Goal: Information Seeking & Learning: Learn about a topic

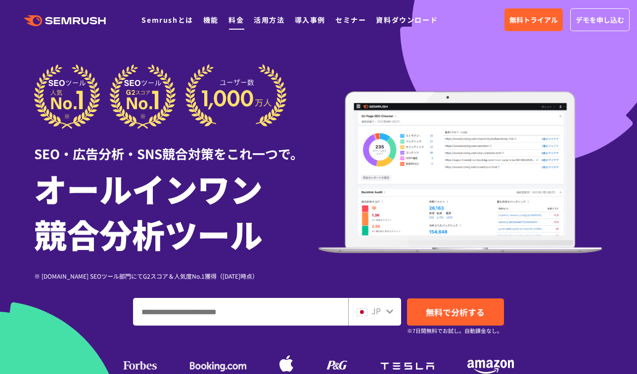
click at [235, 16] on link "料金" at bounding box center [235, 20] width 15 height 10
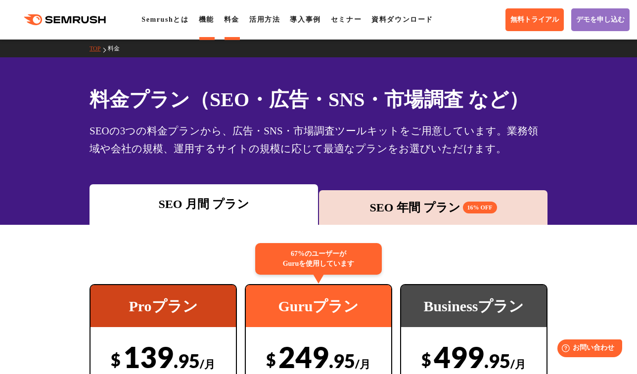
click at [213, 20] on link "機能" at bounding box center [206, 19] width 15 height 7
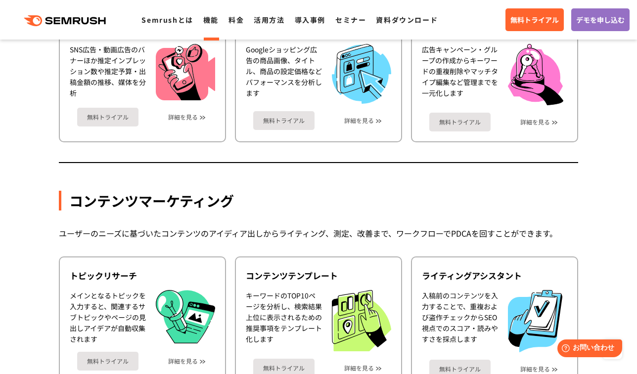
scroll to position [1285, 0]
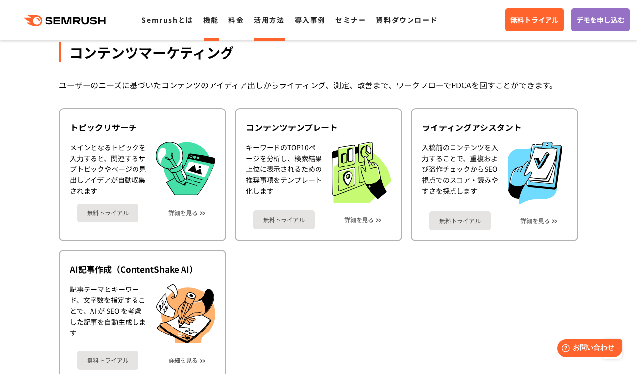
click at [259, 26] on li "活用方法" at bounding box center [269, 19] width 31 height 13
click at [269, 22] on link "活用方法" at bounding box center [269, 20] width 31 height 10
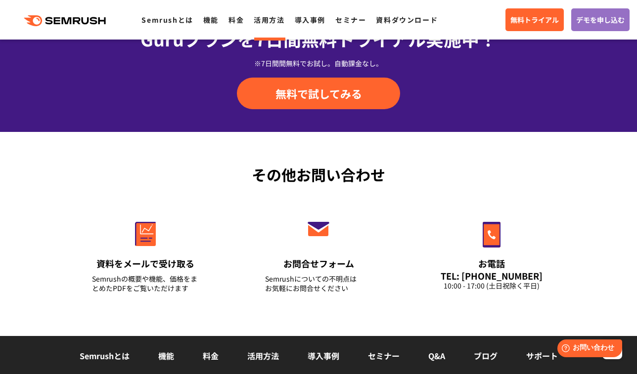
scroll to position [1137, 0]
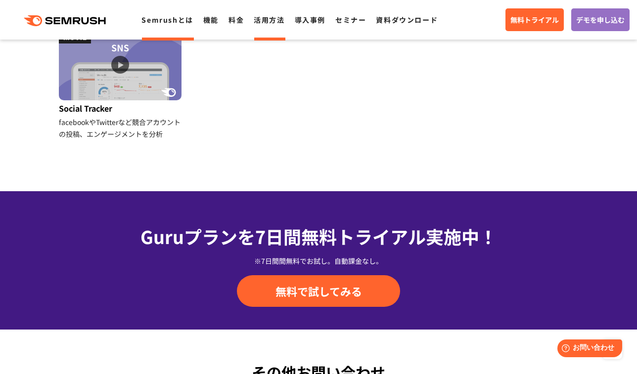
click at [166, 20] on link "Semrushとは" at bounding box center [166, 20] width 51 height 10
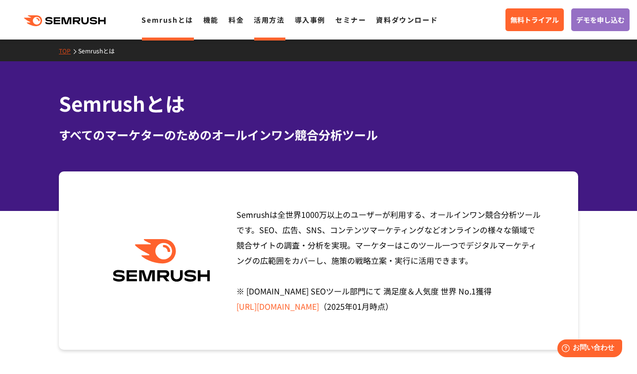
click at [269, 23] on link "活用方法" at bounding box center [269, 20] width 31 height 10
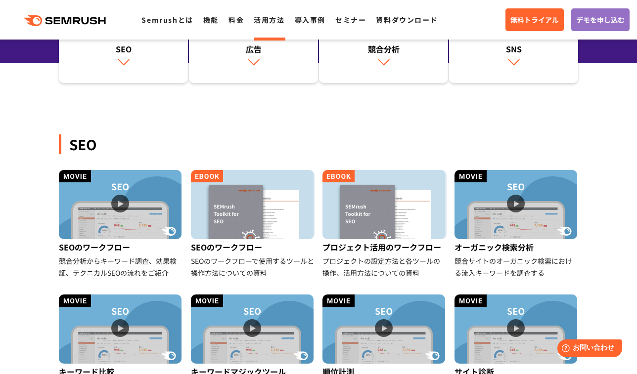
scroll to position [247, 0]
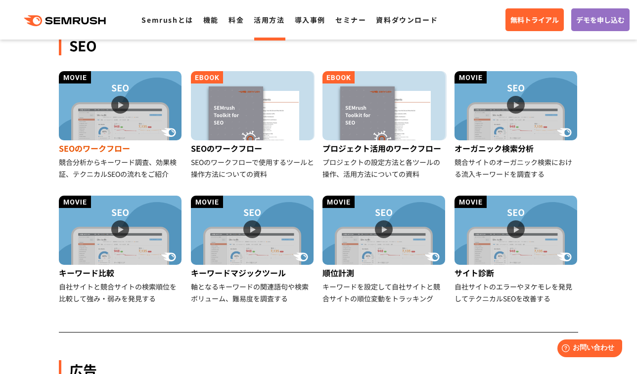
click at [118, 103] on img at bounding box center [120, 105] width 123 height 69
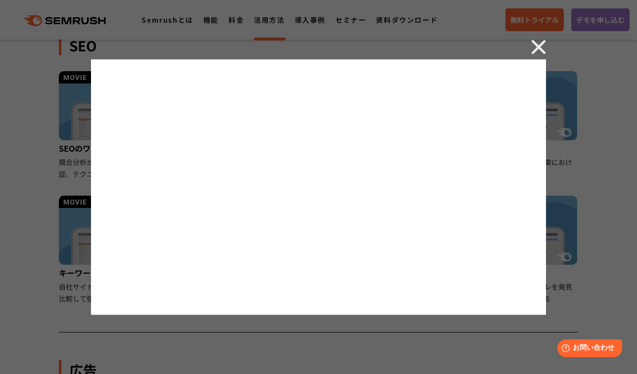
click at [538, 44] on img at bounding box center [538, 47] width 15 height 15
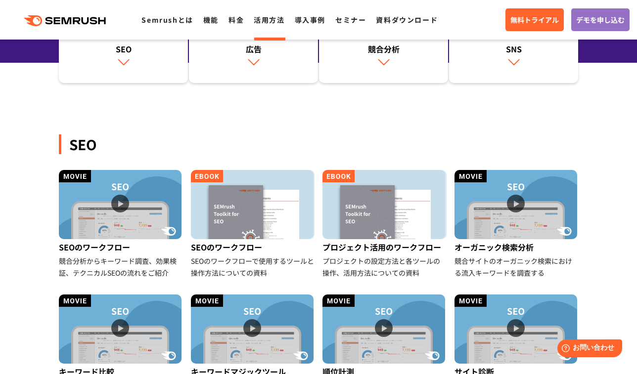
scroll to position [0, 0]
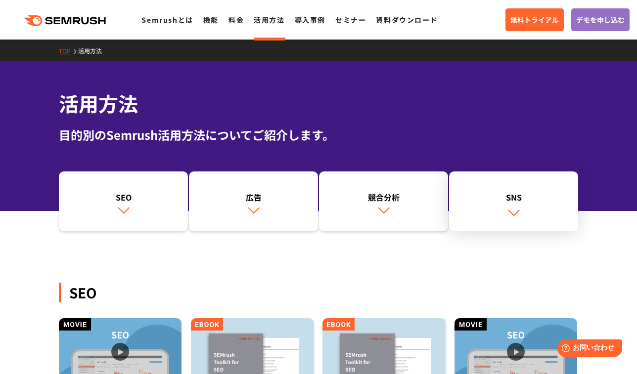
click at [515, 202] on div "SNS" at bounding box center [513, 197] width 119 height 12
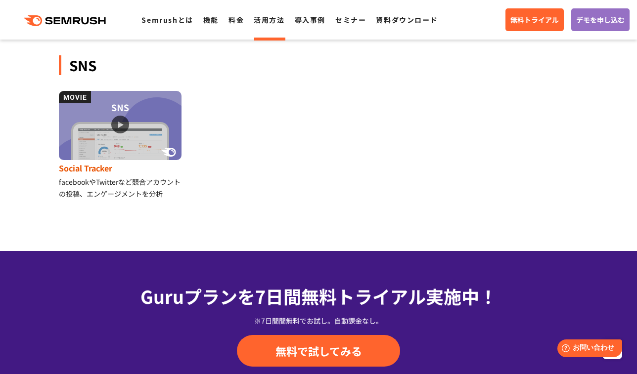
click at [118, 122] on img at bounding box center [120, 125] width 123 height 69
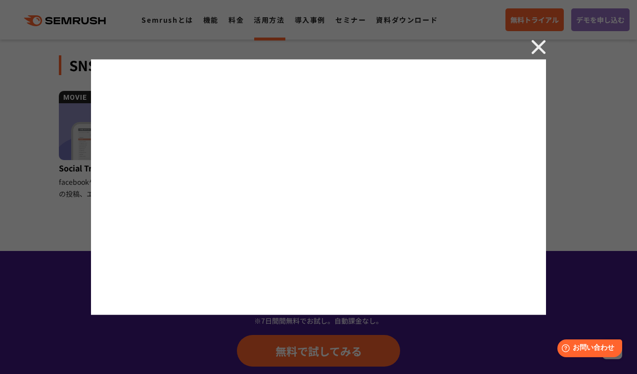
click at [544, 44] on img at bounding box center [538, 47] width 15 height 15
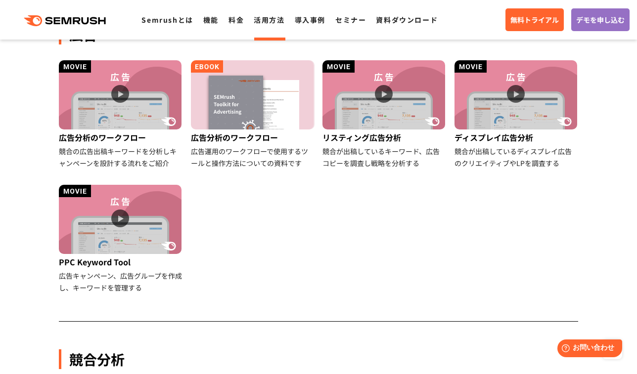
scroll to position [533, 0]
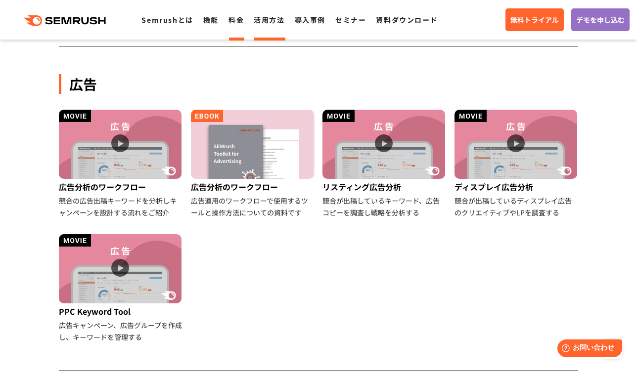
click at [235, 20] on link "料金" at bounding box center [235, 20] width 15 height 10
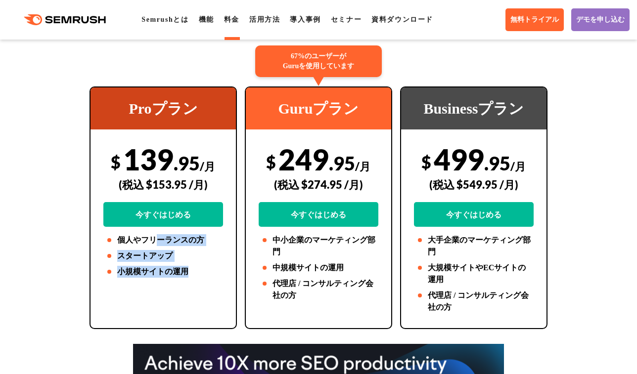
drag, startPoint x: 153, startPoint y: 237, endPoint x: 186, endPoint y: 273, distance: 49.0
click at [186, 273] on ul "個人やフリーランスの方 スタートアップ 小規模サイトの運用" at bounding box center [163, 255] width 120 height 43
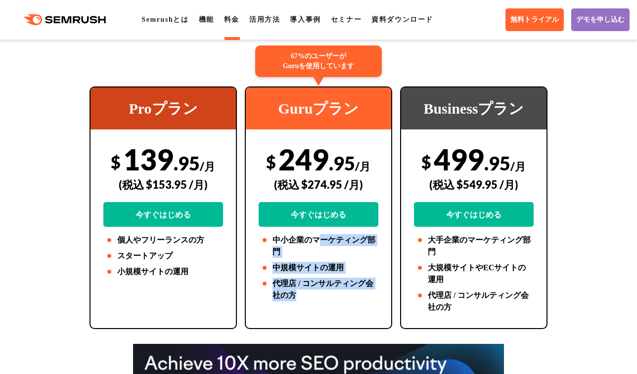
drag, startPoint x: 323, startPoint y: 240, endPoint x: 325, endPoint y: 294, distance: 53.9
click at [325, 294] on ul "中小企業のマーケティング部門 中規模サイトの運用 代理店 / コンサルティング会社の方" at bounding box center [318, 267] width 120 height 67
click at [325, 294] on li "代理店 / コンサルティング会社の方" at bounding box center [318, 290] width 120 height 24
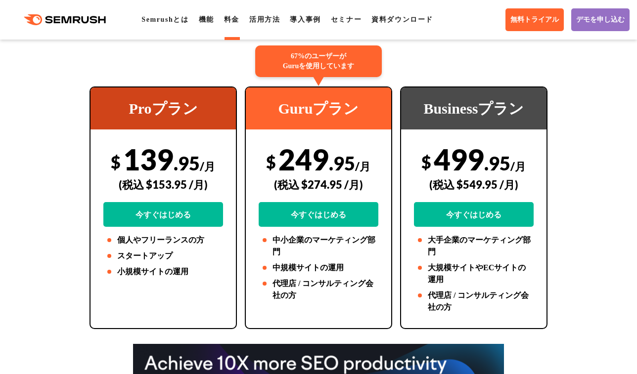
click at [325, 294] on li "代理店 / コンサルティング会社の方" at bounding box center [318, 290] width 120 height 24
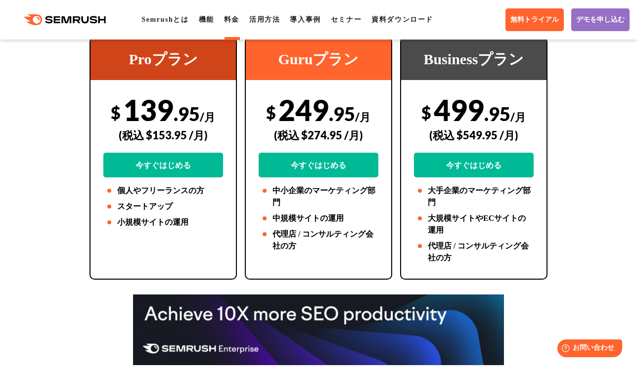
scroll to position [99, 0]
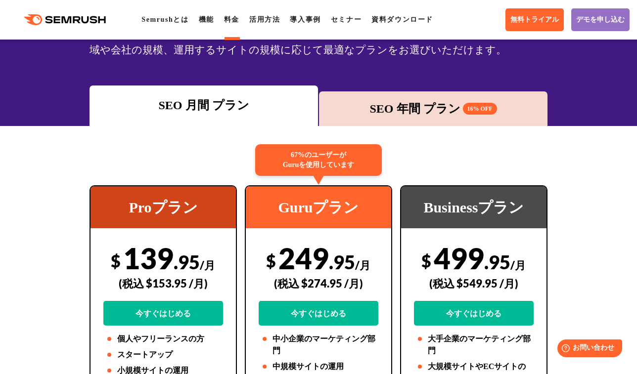
click at [431, 111] on div "SEO 年間 プラン 16% OFF" at bounding box center [433, 109] width 218 height 18
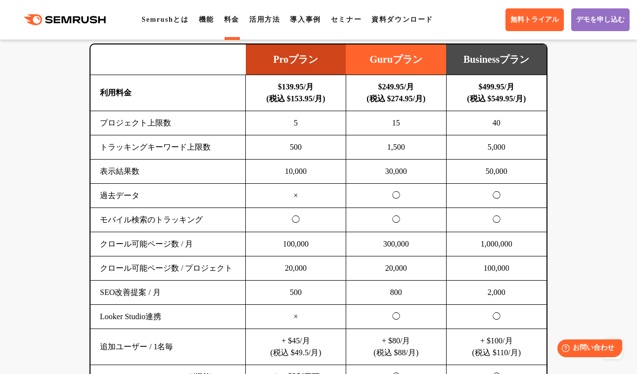
scroll to position [791, 0]
